Goal: Use online tool/utility: Use online tool/utility

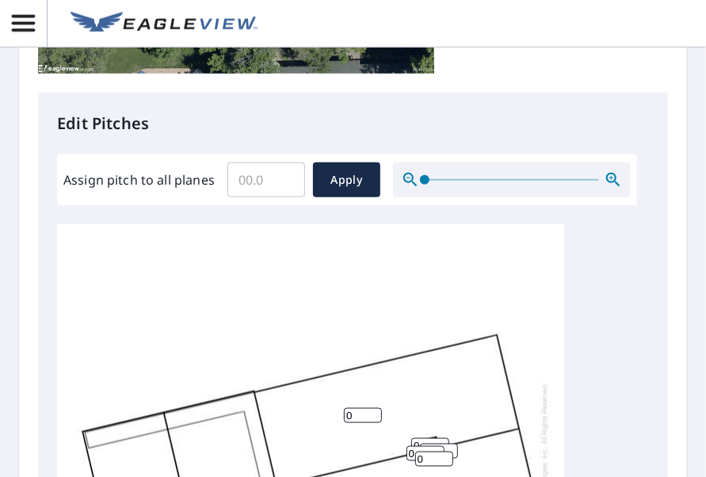
scroll to position [16, 0]
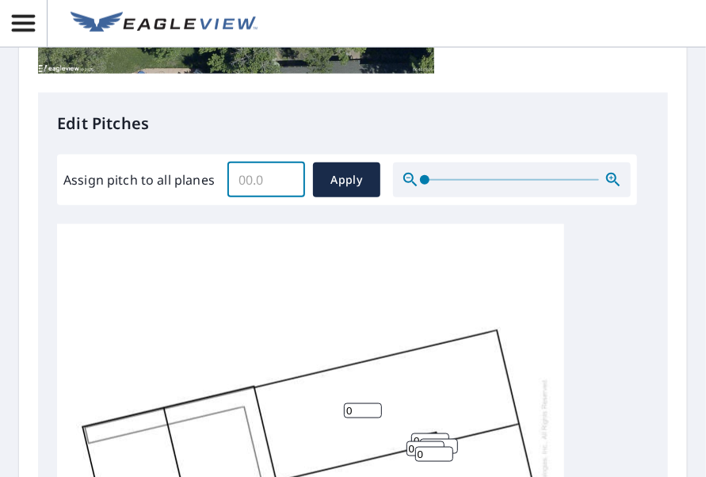
click at [271, 186] on input "Assign pitch to all planes" at bounding box center [266, 180] width 78 height 44
type input "4"
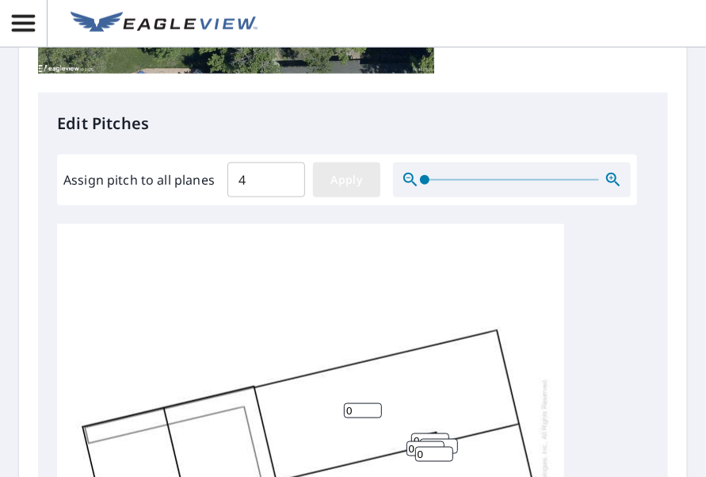
click at [336, 185] on span "Apply" at bounding box center [347, 180] width 42 height 20
type input "4"
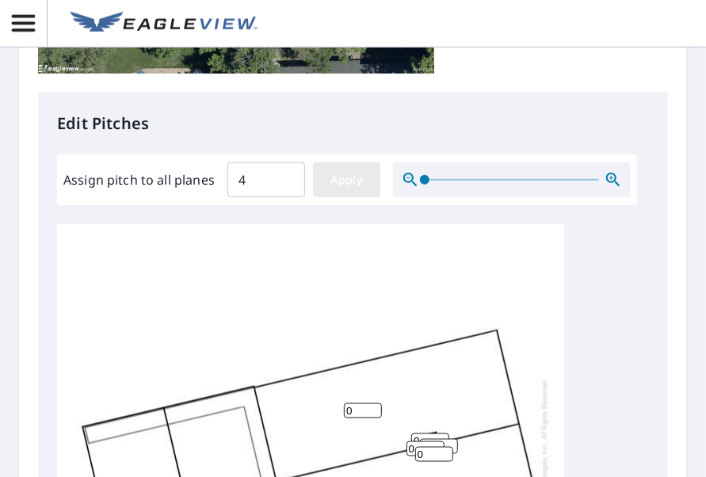
type input "4"
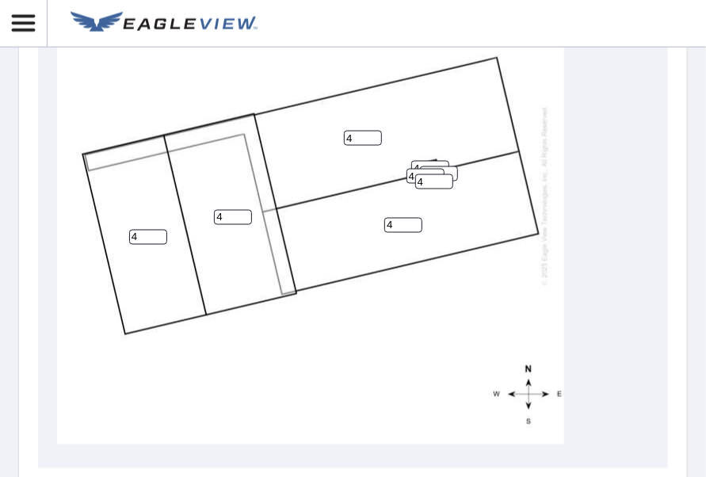
scroll to position [1042, 0]
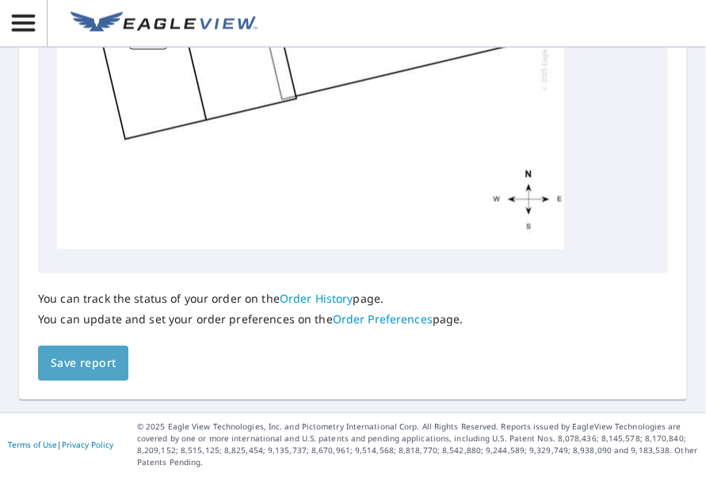
click at [75, 357] on span "Save report" at bounding box center [83, 364] width 65 height 20
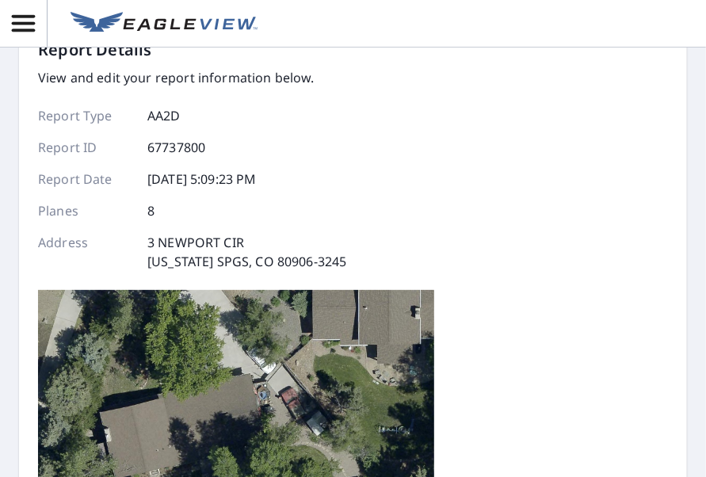
scroll to position [0, 0]
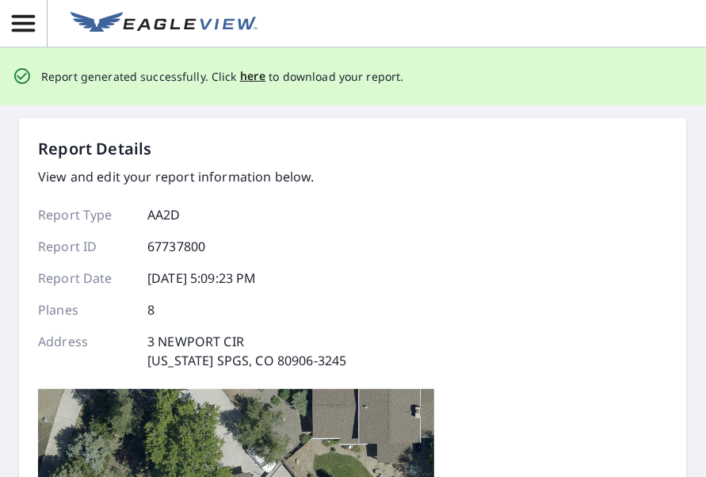
click at [262, 78] on p "Report generated successfully. Click here to download your report." at bounding box center [222, 77] width 363 height 20
click at [247, 78] on span "here" at bounding box center [253, 77] width 26 height 20
